Goal: Check status: Check status

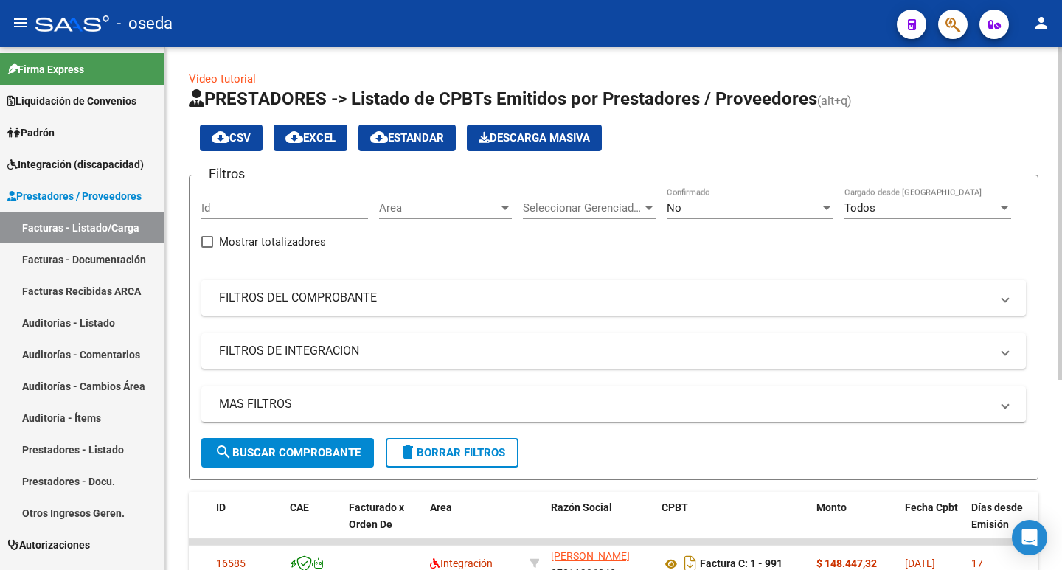
click at [362, 299] on mat-panel-title "FILTROS DEL COMPROBANTE" at bounding box center [604, 298] width 771 height 16
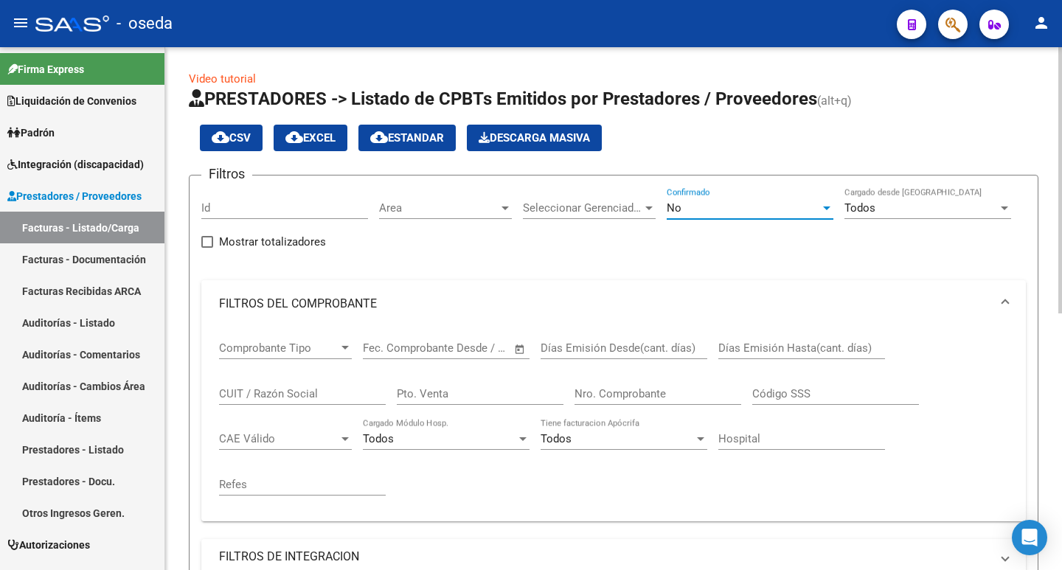
click at [696, 205] on div "No" at bounding box center [742, 207] width 153 height 13
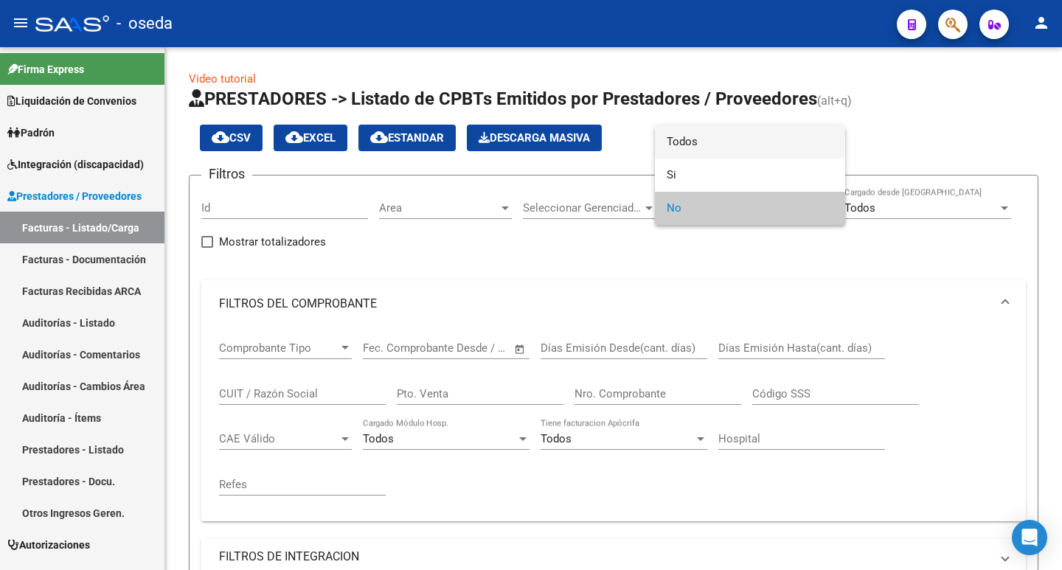
click at [706, 135] on span "Todos" at bounding box center [749, 141] width 167 height 33
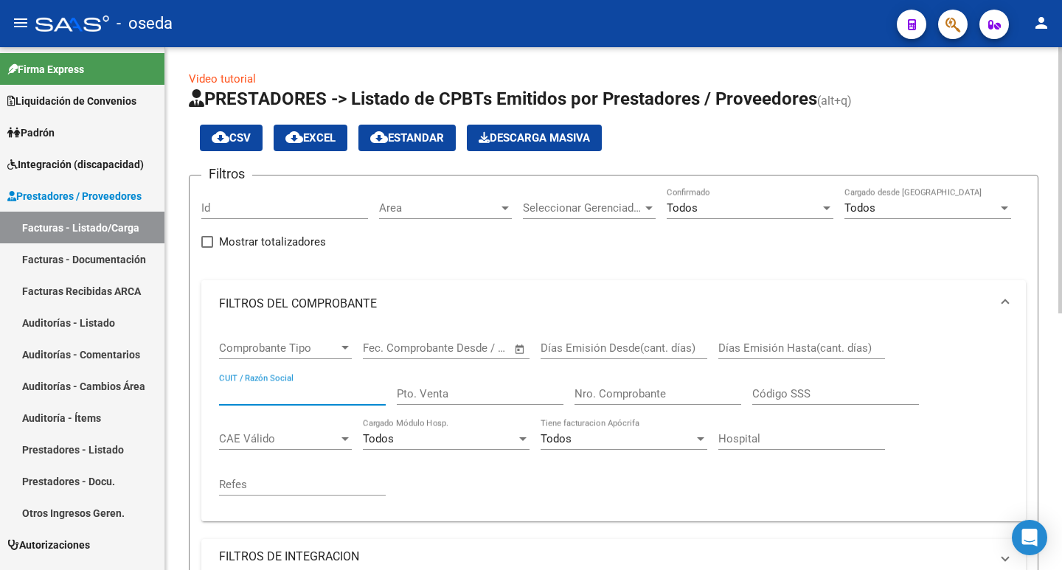
paste input "27239520710"
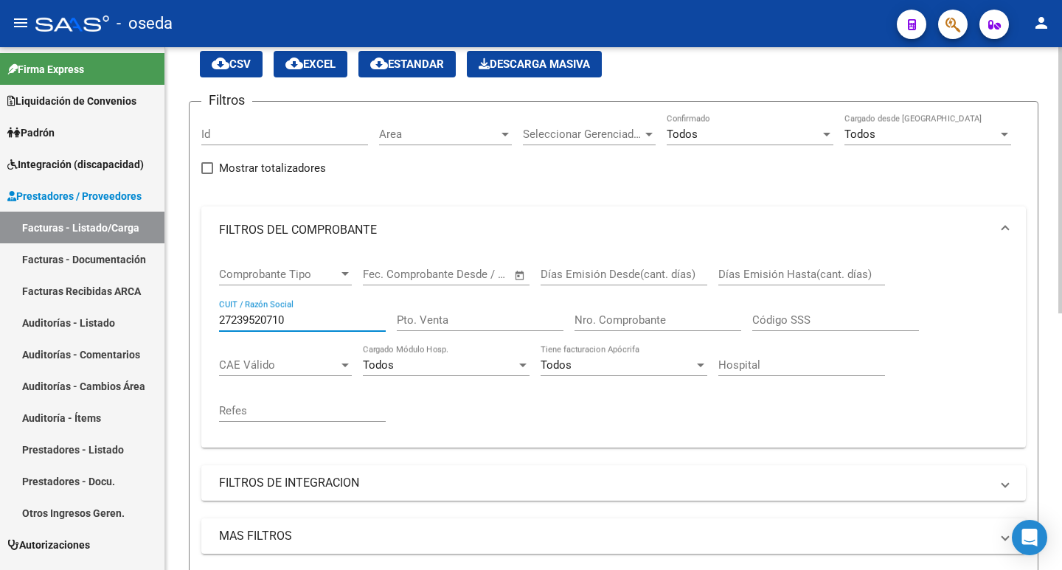
scroll to position [221, 0]
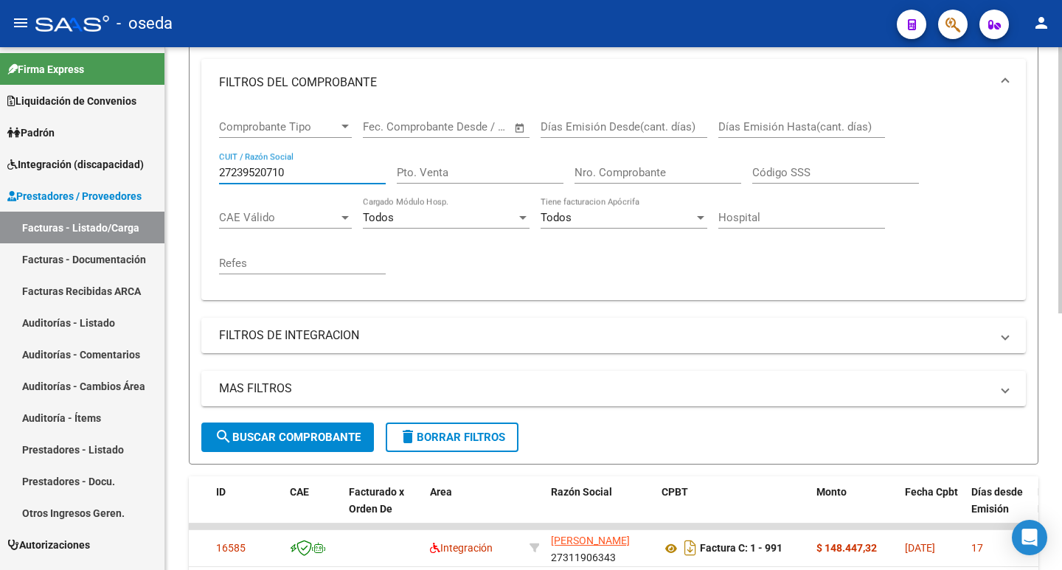
type input "27239520710"
click at [264, 441] on span "search Buscar Comprobante" at bounding box center [288, 437] width 146 height 13
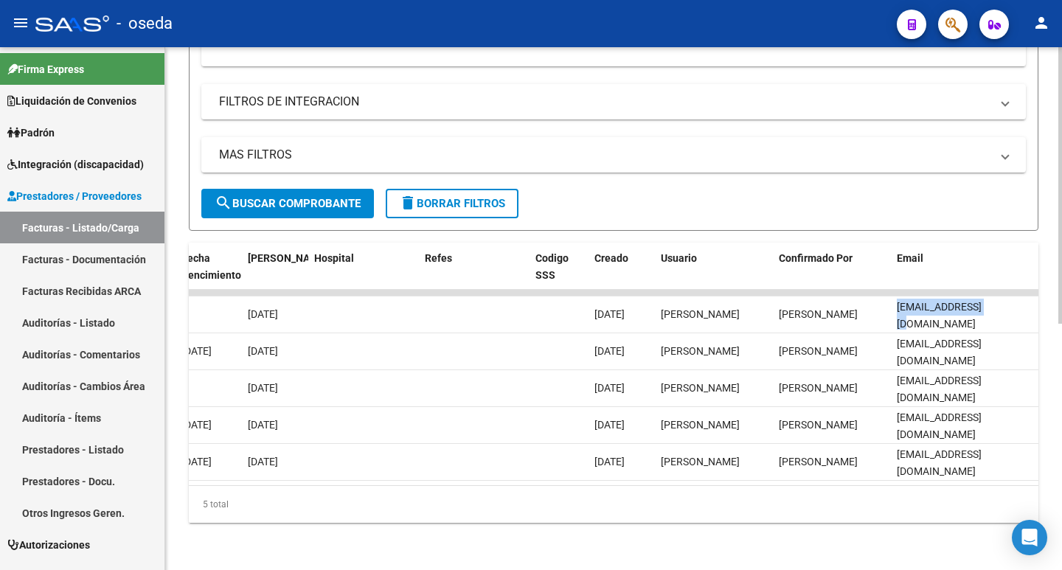
scroll to position [0, 8]
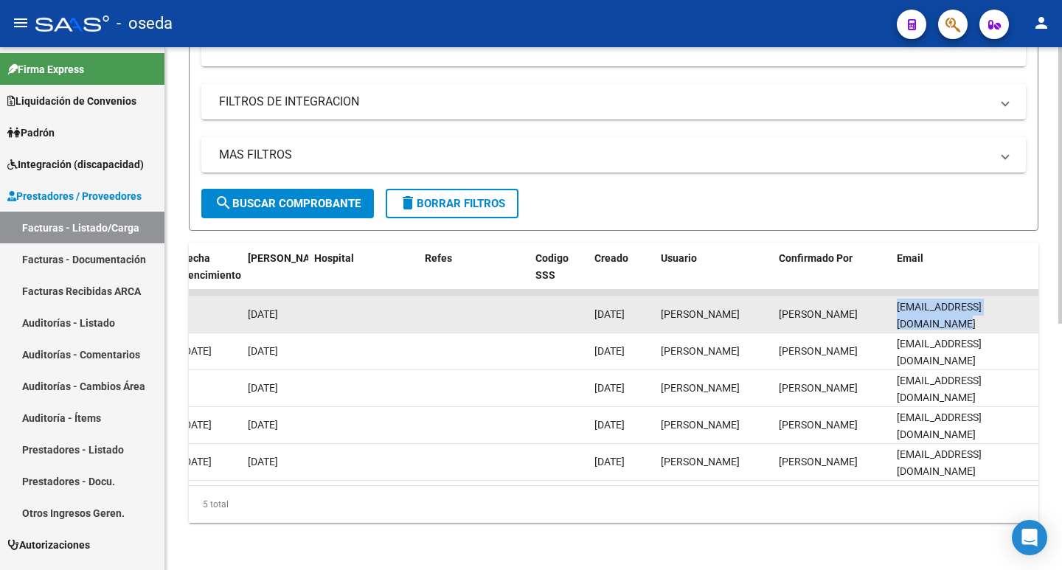
drag, startPoint x: 897, startPoint y: 300, endPoint x: 1030, endPoint y: 289, distance: 133.9
click at [1030, 296] on datatable-body-cell "[EMAIL_ADDRESS][DOMAIN_NAME]" at bounding box center [964, 314] width 147 height 36
copy span "[EMAIL_ADDRESS][DOMAIN_NAME]"
